Goal: Information Seeking & Learning: Learn about a topic

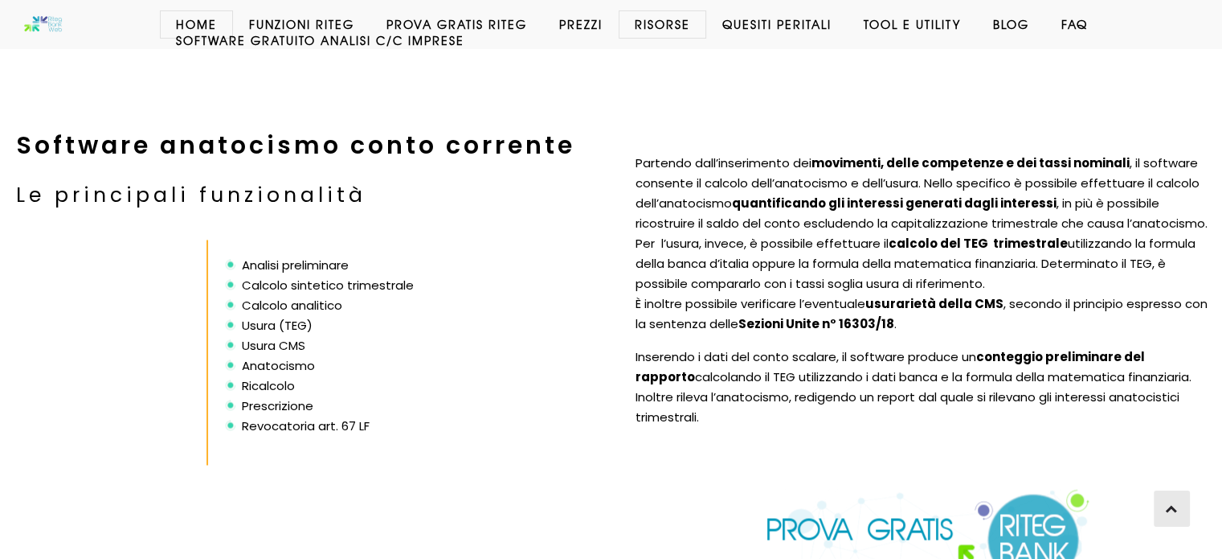
scroll to position [2593, 0]
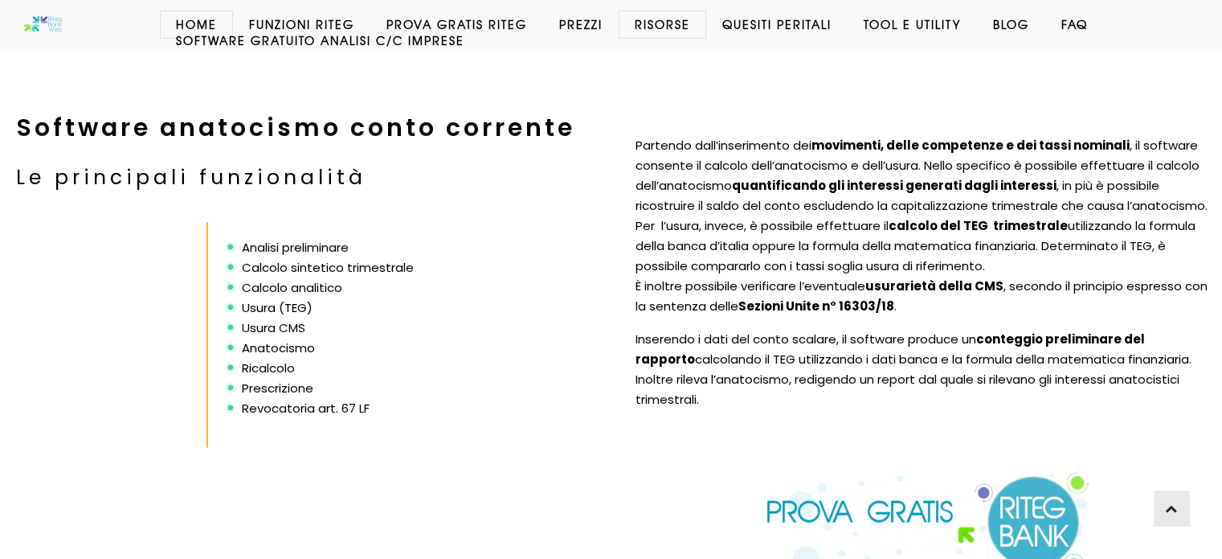
click at [891, 513] on img at bounding box center [929, 523] width 326 height 106
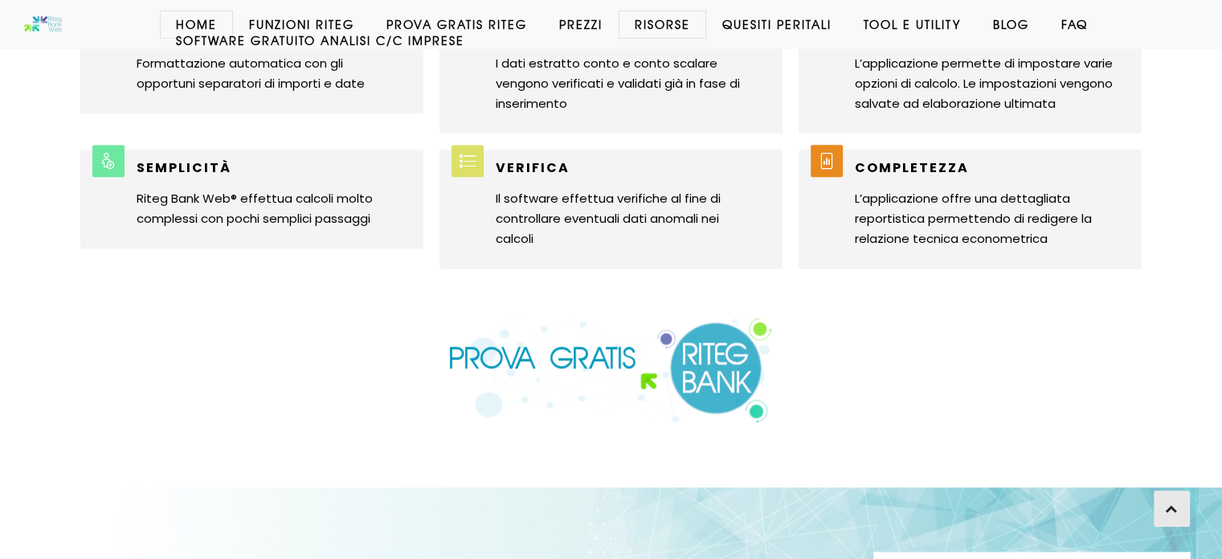
scroll to position [481, 0]
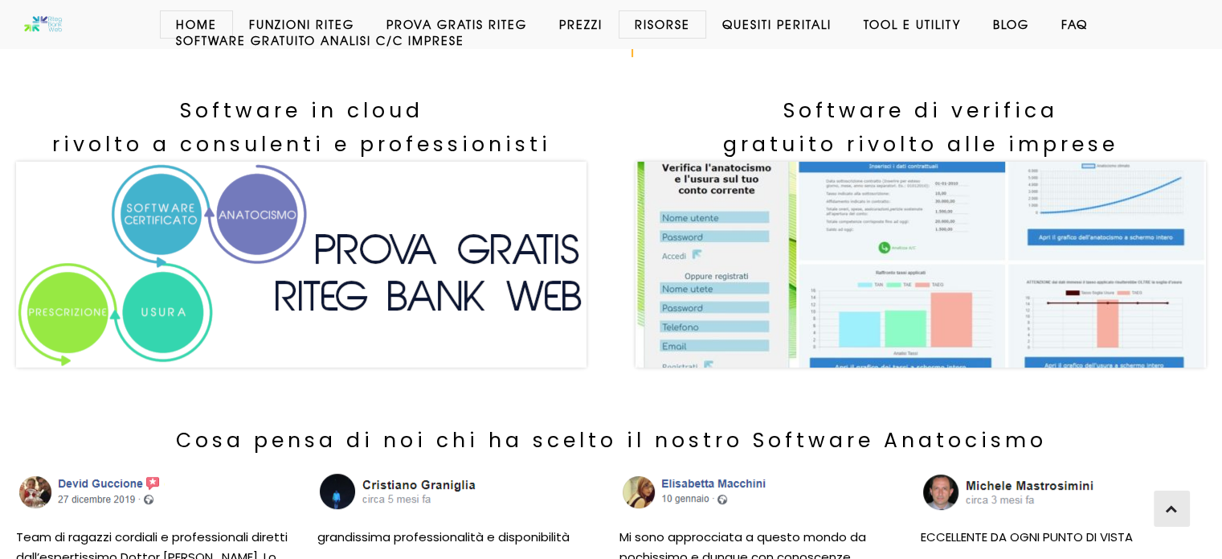
click at [492, 24] on link "Prova Gratis Riteg" at bounding box center [457, 24] width 173 height 16
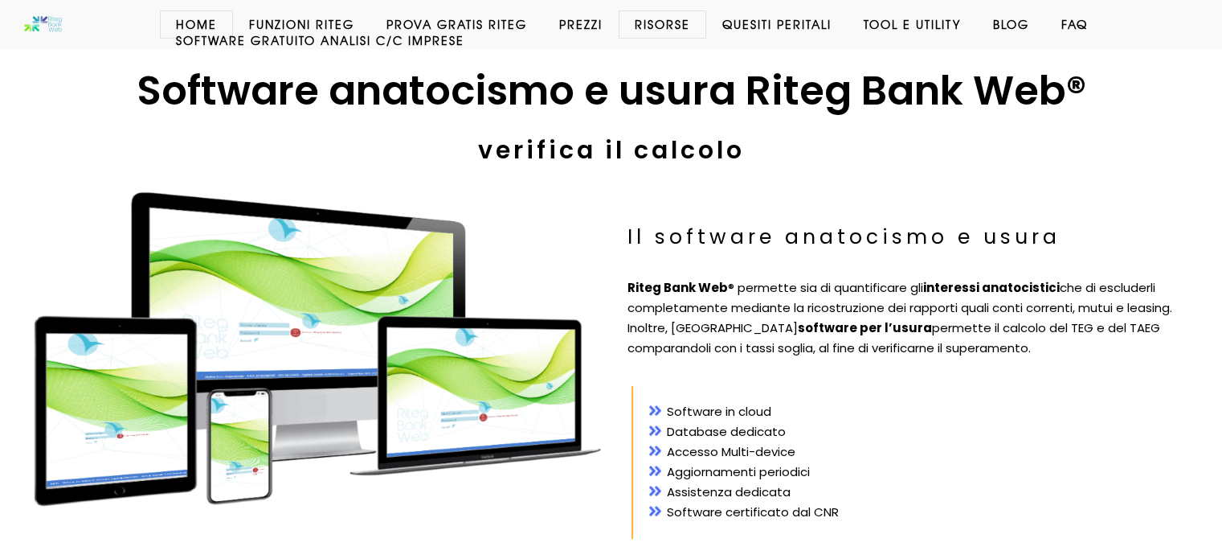
click at [683, 458] on li "Accesso Multi-device" at bounding box center [922, 452] width 546 height 20
click at [214, 38] on link "Software GRATUITO analisi c/c imprese" at bounding box center [320, 40] width 321 height 16
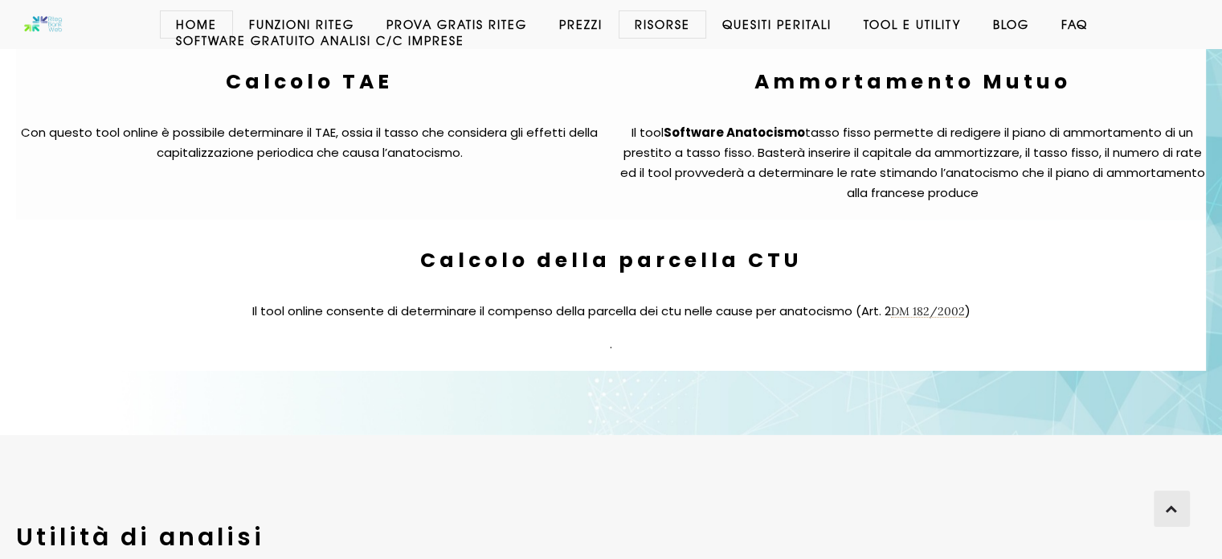
scroll to position [6514, 0]
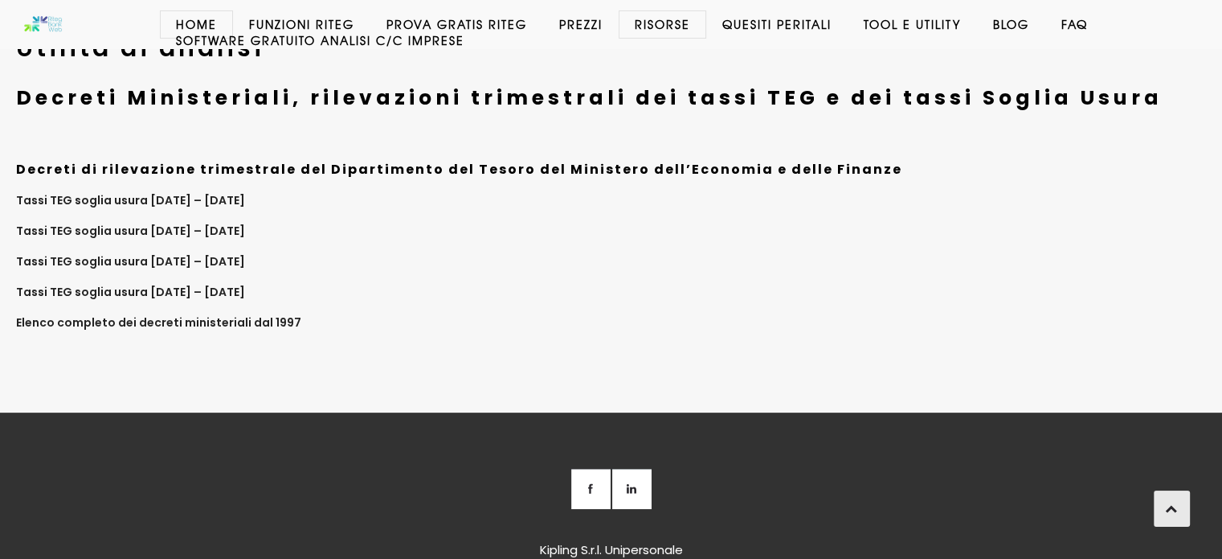
click at [220, 330] on h6 "Elenco completo dei decreti ministeriali dal 1997" at bounding box center [603, 322] width 1174 height 19
click at [229, 324] on link "Elenco completo dei decreti ministeriali dal 1997" at bounding box center [158, 322] width 285 height 16
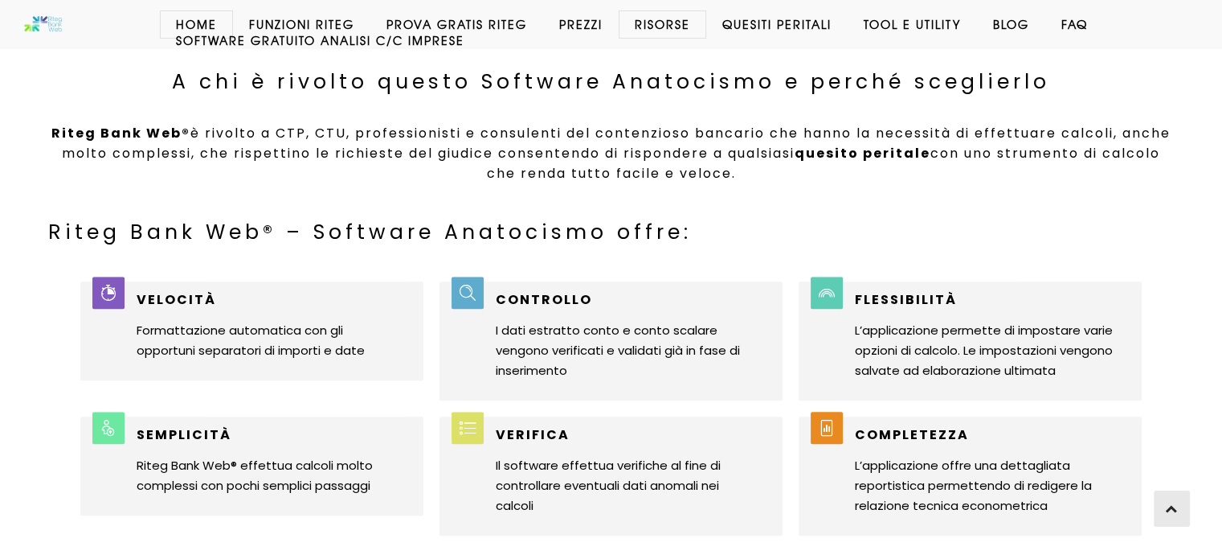
scroll to position [0, 0]
